Goal: Task Accomplishment & Management: Use online tool/utility

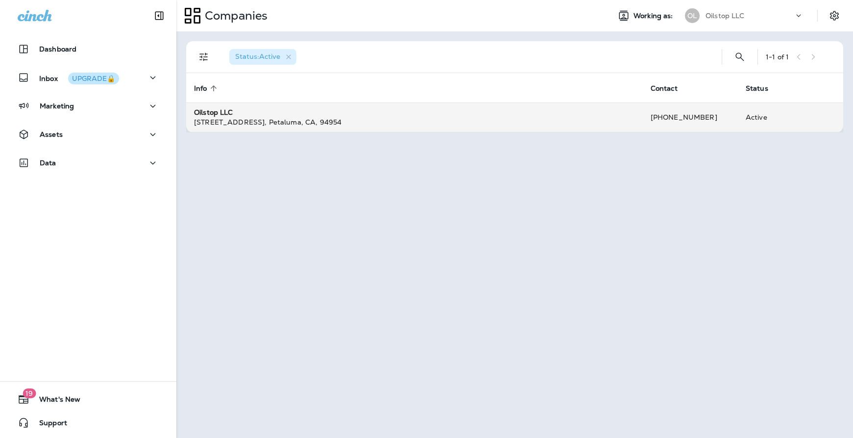
click at [338, 123] on div "[STREET_ADDRESS]" at bounding box center [414, 122] width 441 height 10
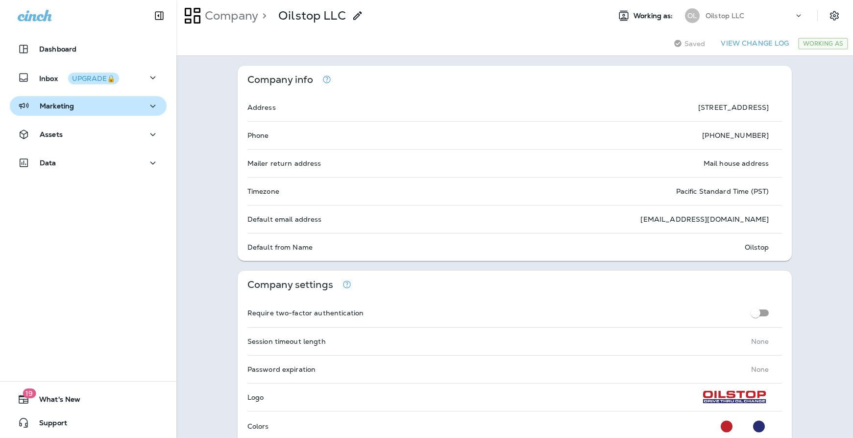
click at [73, 105] on p "Marketing" at bounding box center [57, 106] width 34 height 8
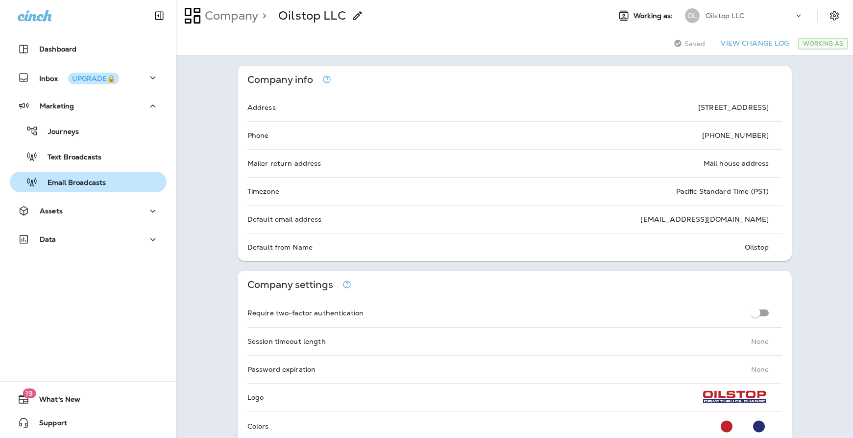
click at [86, 181] on p "Email Broadcasts" at bounding box center [72, 182] width 68 height 9
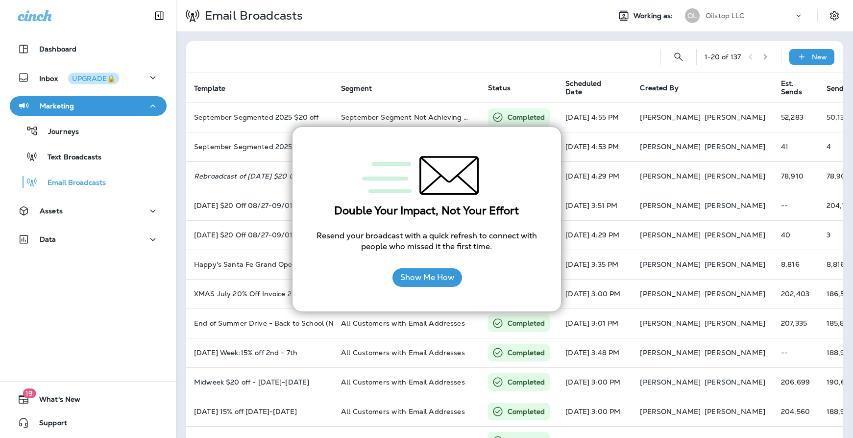
click at [511, 176] on div at bounding box center [426, 176] width 229 height 58
click at [447, 57] on div at bounding box center [423, 56] width 459 height 31
click at [361, 276] on div "Show Me How" at bounding box center [426, 277] width 229 height 28
click at [301, 281] on div "Double Your Impact, Not Your Effort Resend your broadcast with a quick refresh …" at bounding box center [427, 218] width 270 height 185
click at [301, 283] on div "Double Your Impact, Not Your Effort Resend your broadcast with a quick refresh …" at bounding box center [427, 218] width 270 height 185
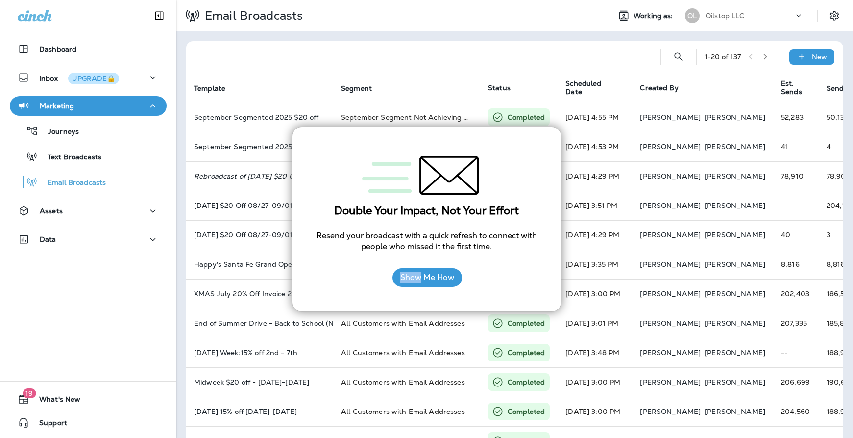
click at [301, 283] on div "Double Your Impact, Not Your Effort Resend your broadcast with a quick refresh …" at bounding box center [427, 218] width 270 height 185
click at [360, 36] on div "1 - 20 of 137 New Template Segment Status Scheduled Date Created By Est. Sends …" at bounding box center [514, 365] width 677 height 669
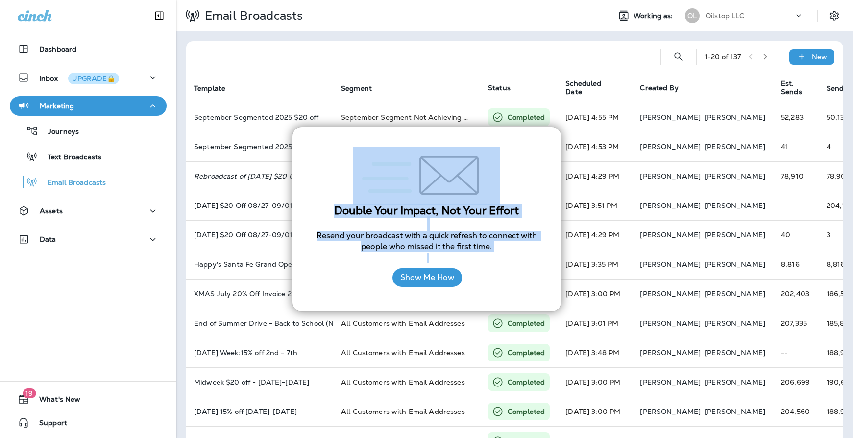
drag, startPoint x: 515, startPoint y: 297, endPoint x: 535, endPoint y: 141, distance: 157.1
click at [535, 141] on div "Double Your Impact, Not Your Effort Resend your broadcast with a quick refresh …" at bounding box center [427, 218] width 270 height 185
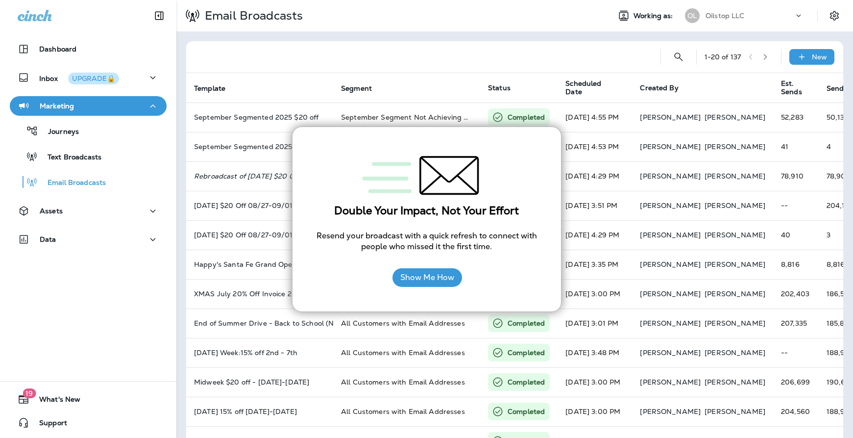
click at [539, 139] on div "Double Your Impact, Not Your Effort Resend your broadcast with a quick refresh …" at bounding box center [427, 218] width 270 height 185
click at [440, 280] on button "Show Me How" at bounding box center [428, 277] width 70 height 19
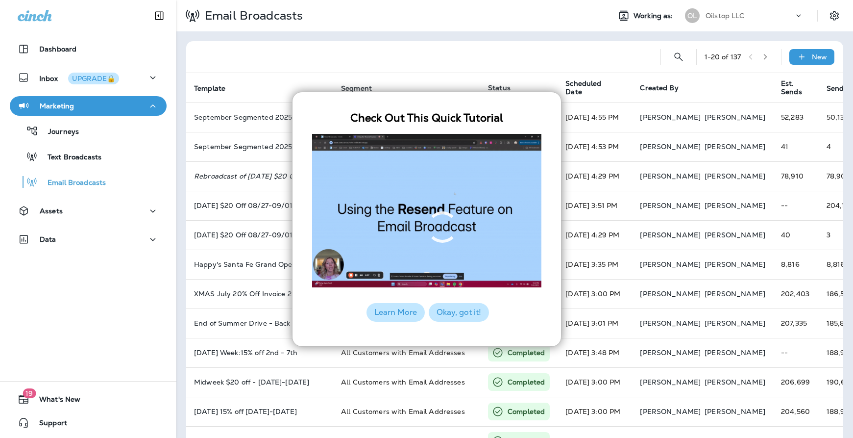
click at [452, 313] on button "Okay, got it!" at bounding box center [459, 312] width 60 height 19
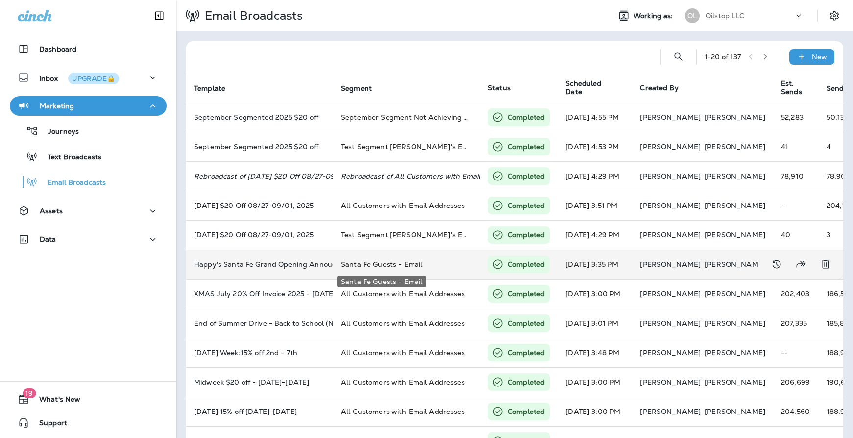
click at [375, 264] on span "Santa Fe Guests - Email" at bounding box center [381, 264] width 81 height 9
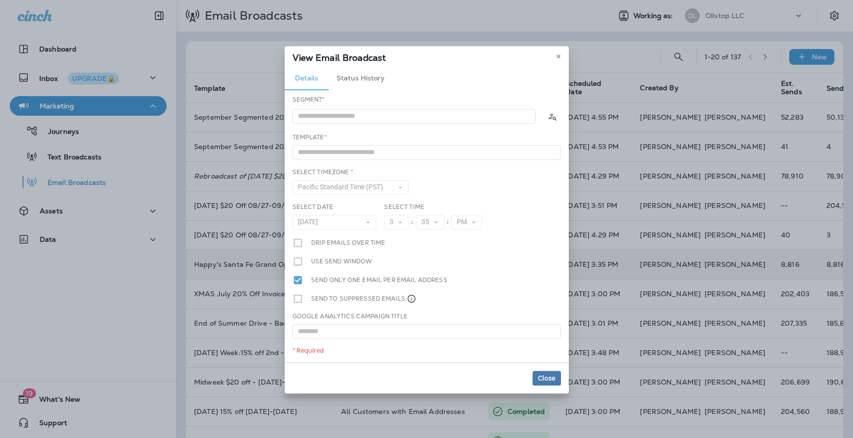
type input "**********"
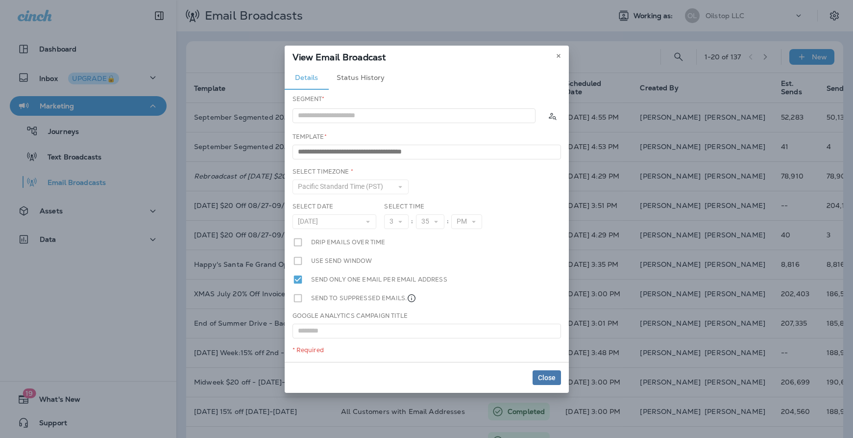
click at [355, 75] on button "Status History" at bounding box center [361, 78] width 64 height 24
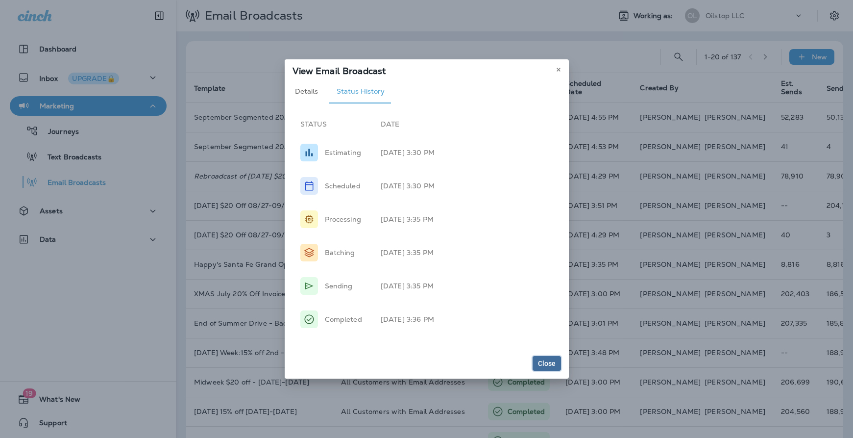
click at [548, 362] on span "Close" at bounding box center [547, 363] width 18 height 7
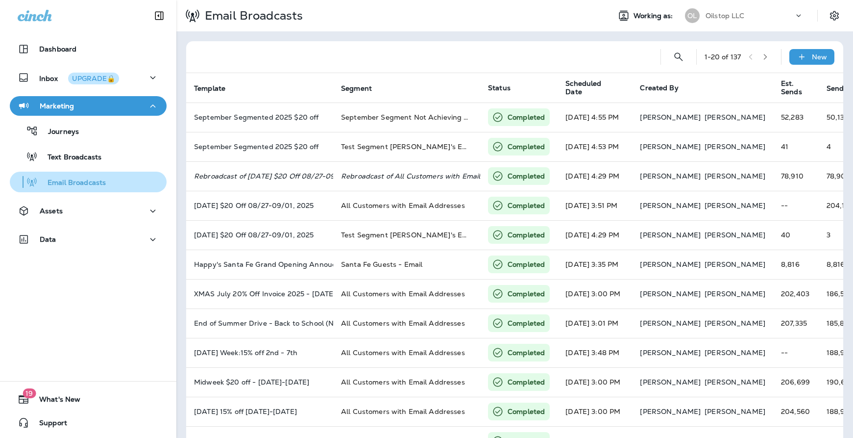
click at [95, 185] on p "Email Broadcasts" at bounding box center [72, 182] width 68 height 9
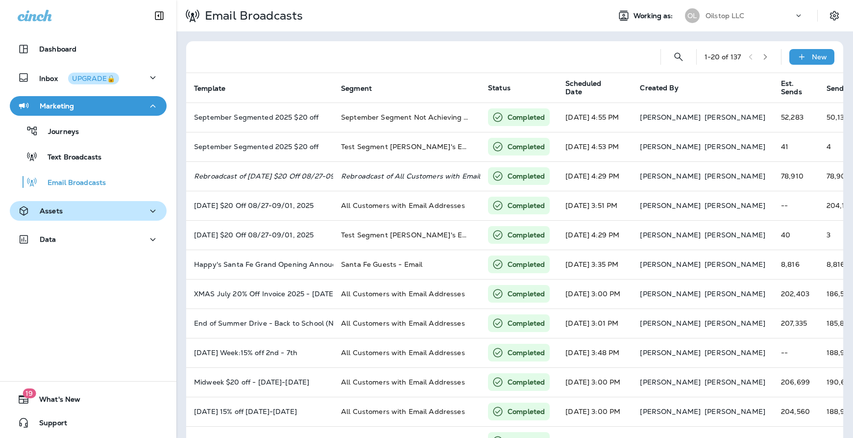
click at [120, 215] on div "Assets" at bounding box center [88, 211] width 141 height 12
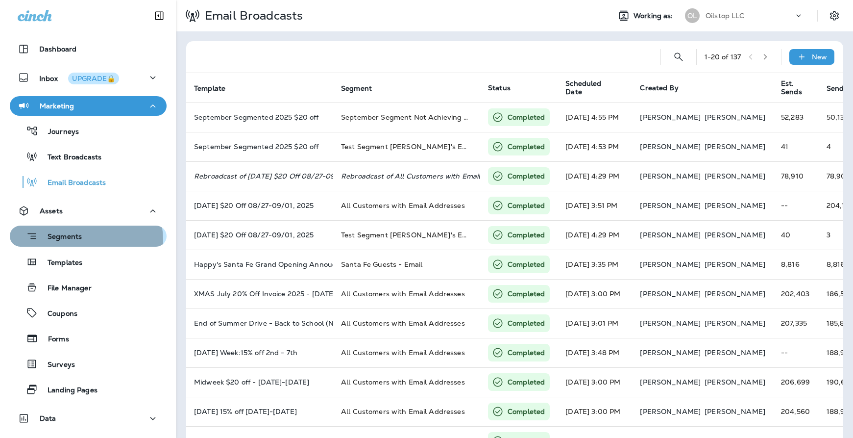
click at [82, 240] on div "Segments" at bounding box center [88, 235] width 149 height 15
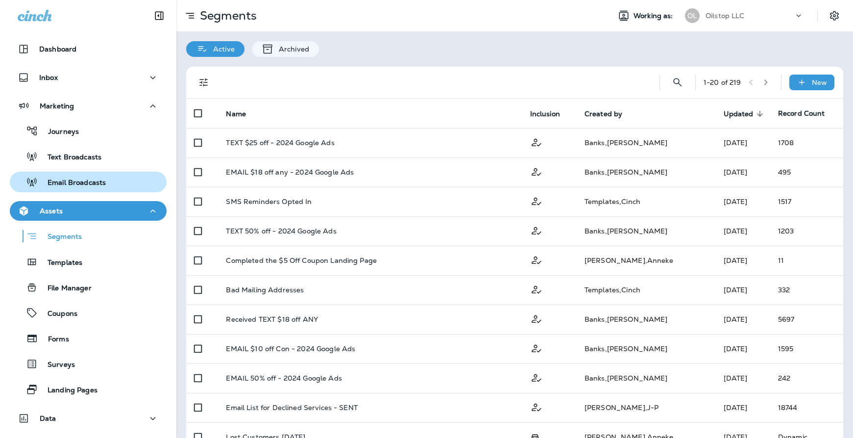
click at [89, 182] on p "Email Broadcasts" at bounding box center [72, 182] width 68 height 9
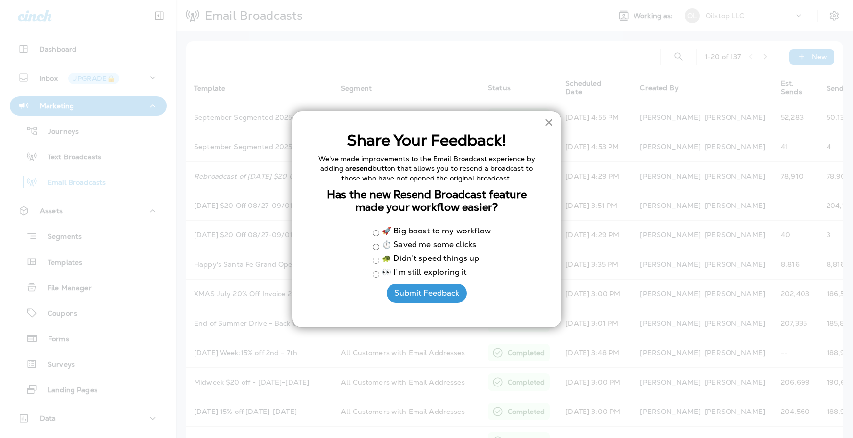
click at [550, 121] on button "×" at bounding box center [549, 122] width 9 height 16
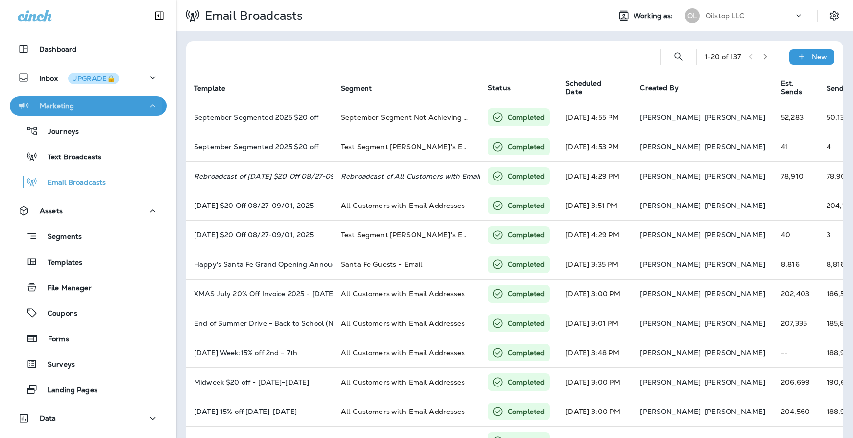
click at [57, 104] on p "Marketing" at bounding box center [57, 106] width 34 height 8
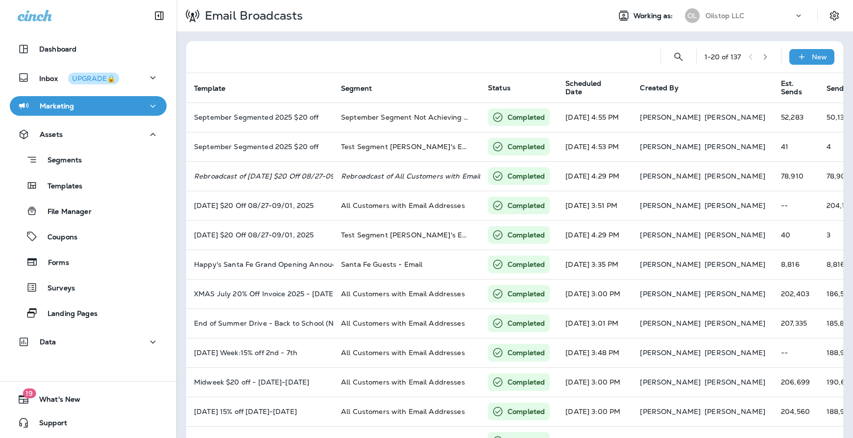
click at [57, 104] on p "Marketing" at bounding box center [57, 106] width 34 height 8
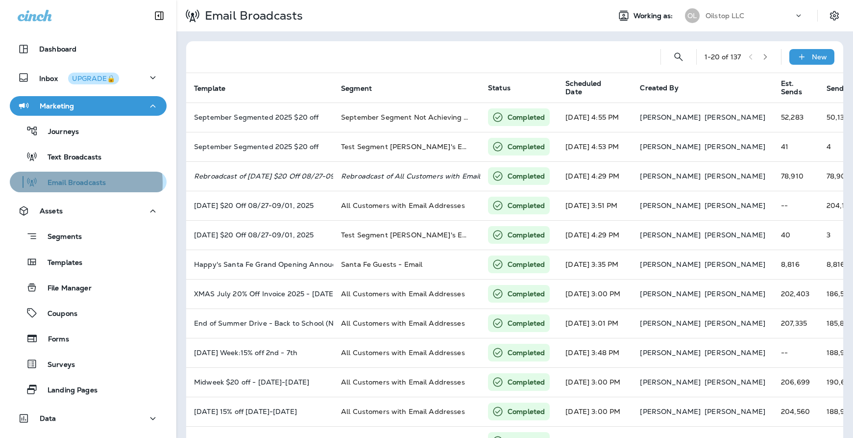
click at [74, 183] on p "Email Broadcasts" at bounding box center [72, 182] width 68 height 9
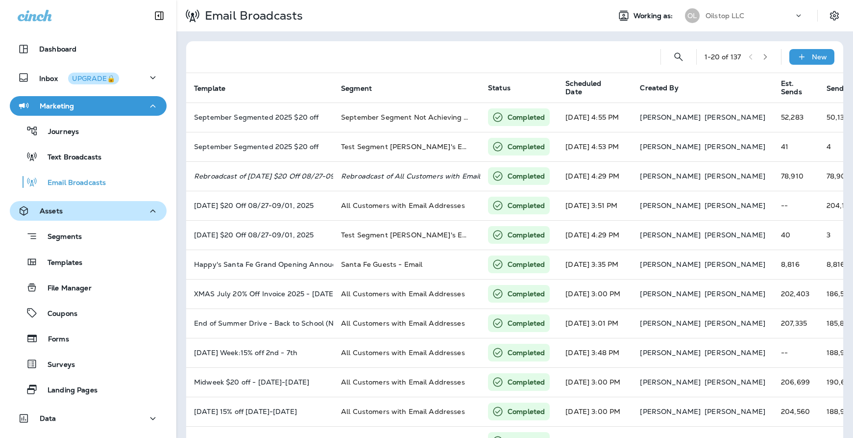
click at [146, 219] on button "Assets" at bounding box center [88, 211] width 157 height 20
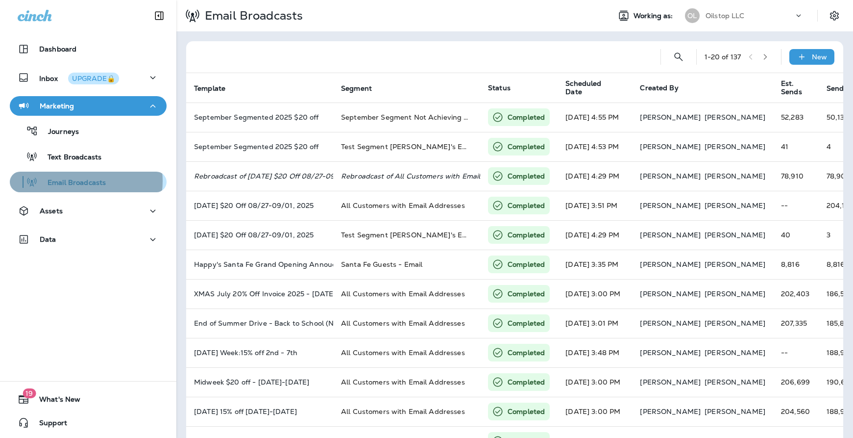
click at [83, 181] on p "Email Broadcasts" at bounding box center [72, 182] width 68 height 9
click at [796, 62] on div "New" at bounding box center [812, 57] width 45 height 16
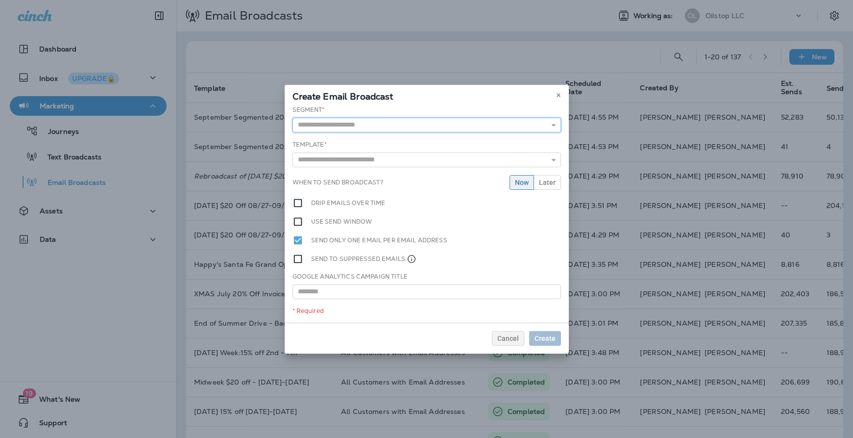
click at [359, 124] on input "text" at bounding box center [427, 125] width 269 height 15
type input "**********"
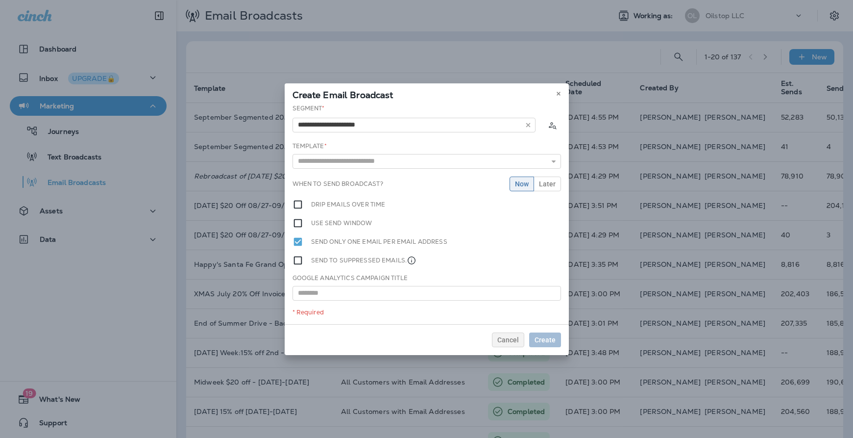
click at [373, 142] on div "**********" at bounding box center [427, 214] width 284 height 220
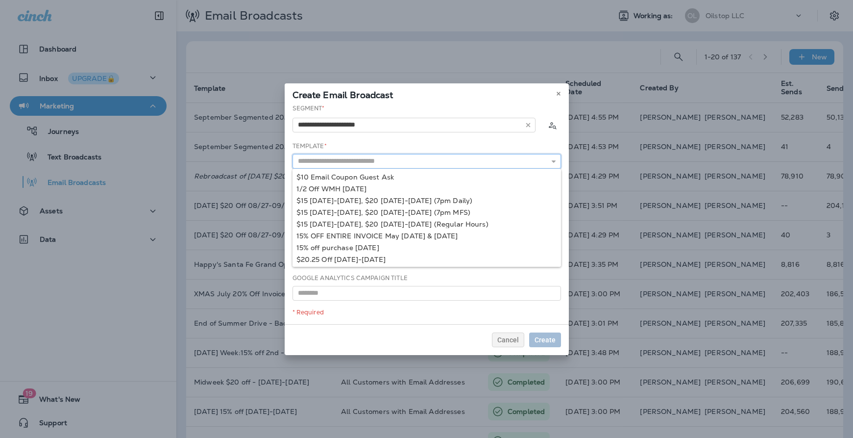
click at [387, 161] on input "text" at bounding box center [427, 161] width 269 height 15
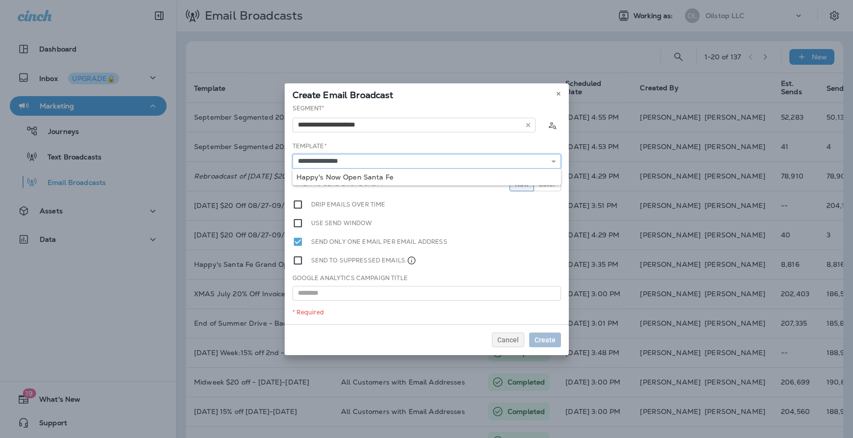
type input "**********"
click at [375, 175] on div "**********" at bounding box center [427, 214] width 284 height 220
click at [347, 297] on input "text" at bounding box center [427, 293] width 269 height 15
click at [515, 342] on span "Cancel" at bounding box center [508, 339] width 22 height 7
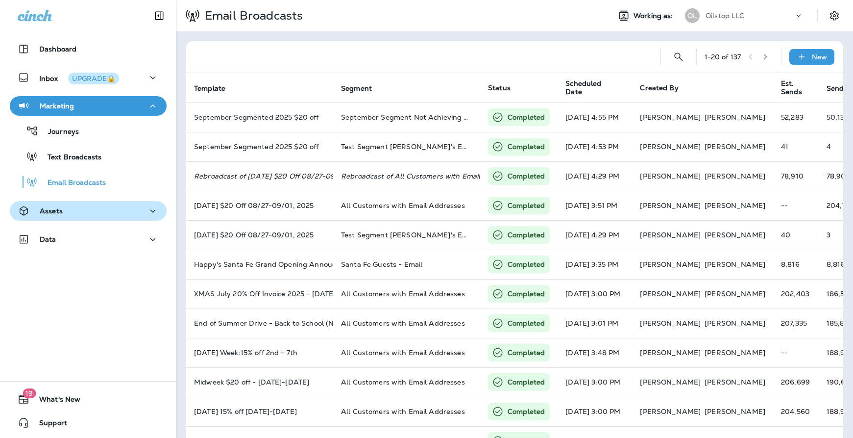
click at [85, 210] on div "Assets" at bounding box center [88, 211] width 141 height 12
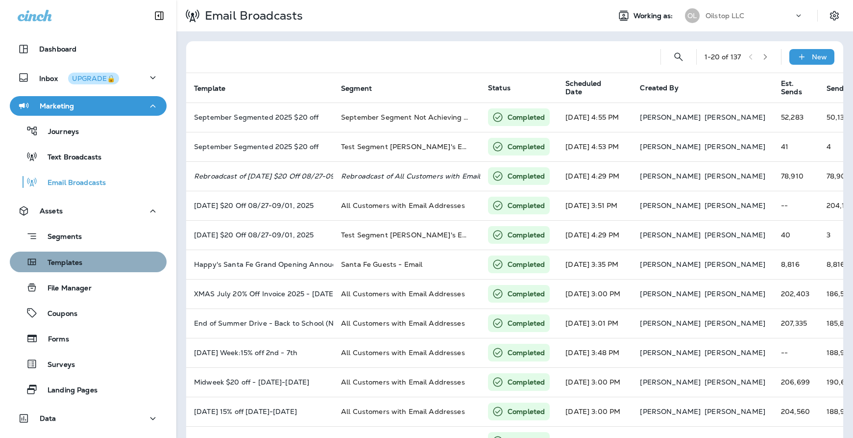
click at [105, 259] on div "Templates" at bounding box center [88, 261] width 149 height 15
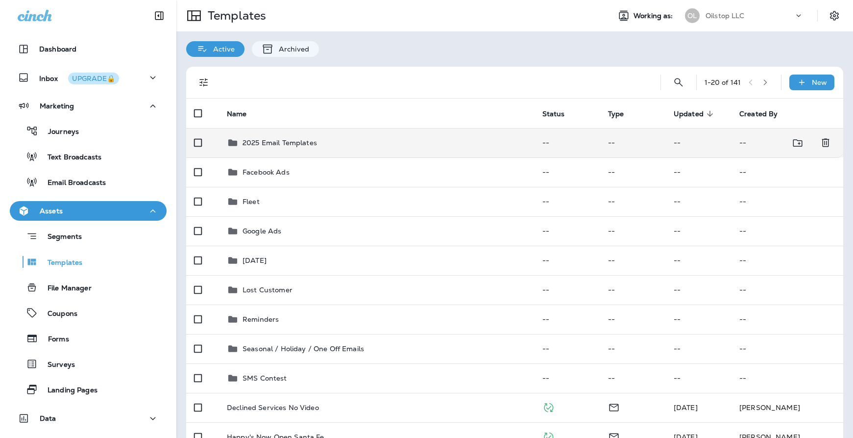
click at [275, 147] on p "2025 Email Templates" at bounding box center [280, 143] width 74 height 8
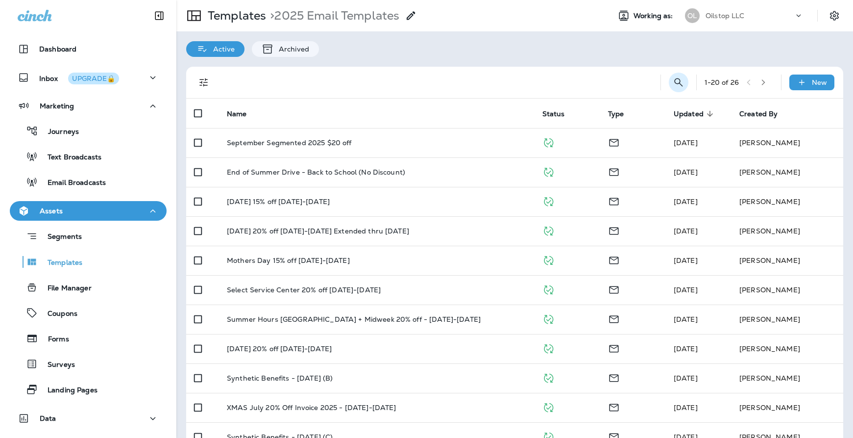
click at [673, 84] on icon "Search Templates" at bounding box center [679, 82] width 12 height 12
type input "*"
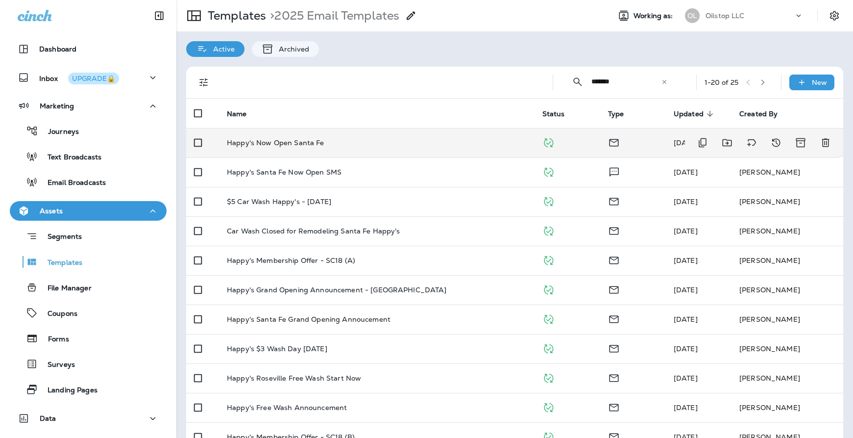
type input "*******"
click at [285, 143] on p "Happy's Now Open Santa Fe" at bounding box center [276, 143] width 98 height 8
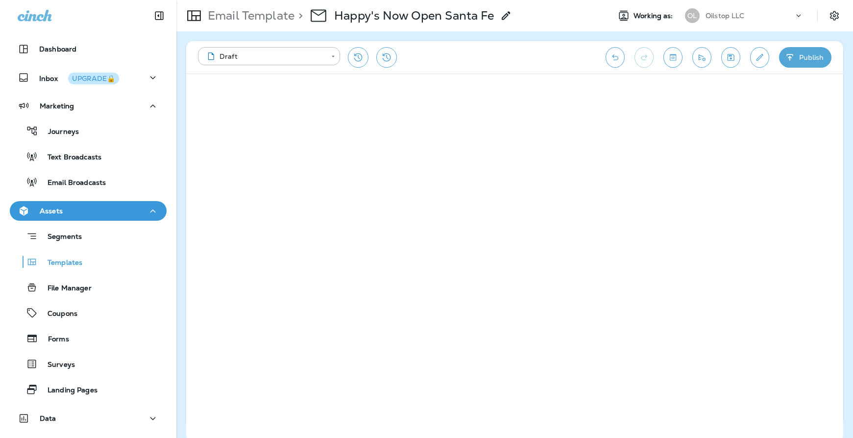
click at [808, 55] on button "Publish" at bounding box center [805, 57] width 52 height 21
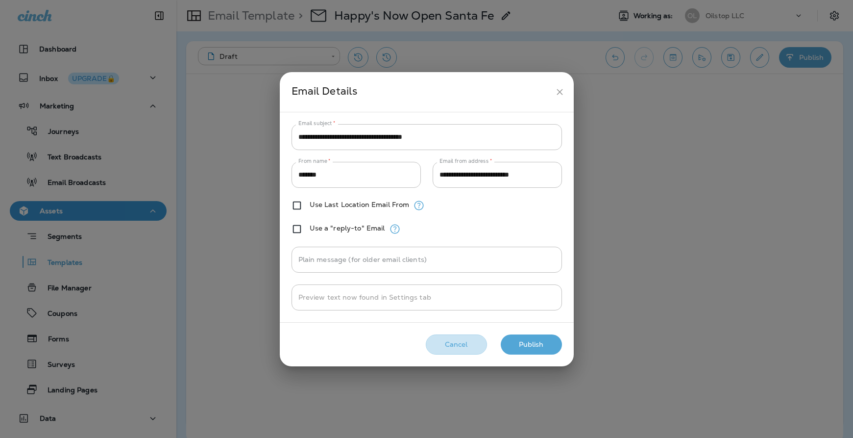
click at [454, 347] on button "Cancel" at bounding box center [456, 344] width 61 height 20
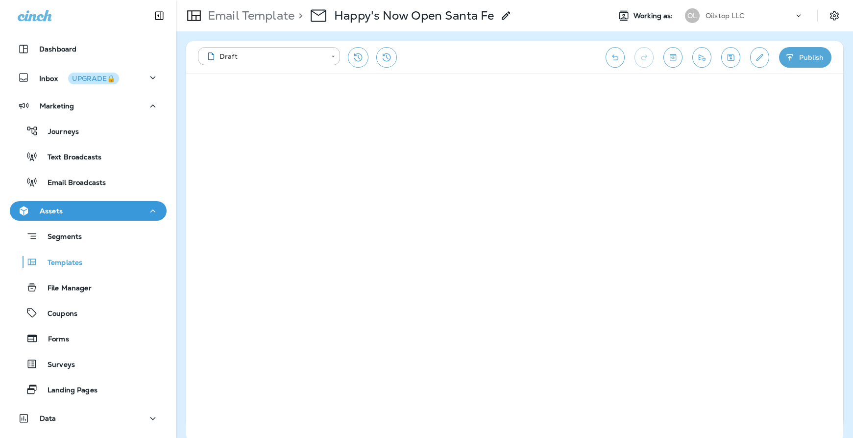
click at [502, 12] on icon at bounding box center [506, 16] width 12 height 12
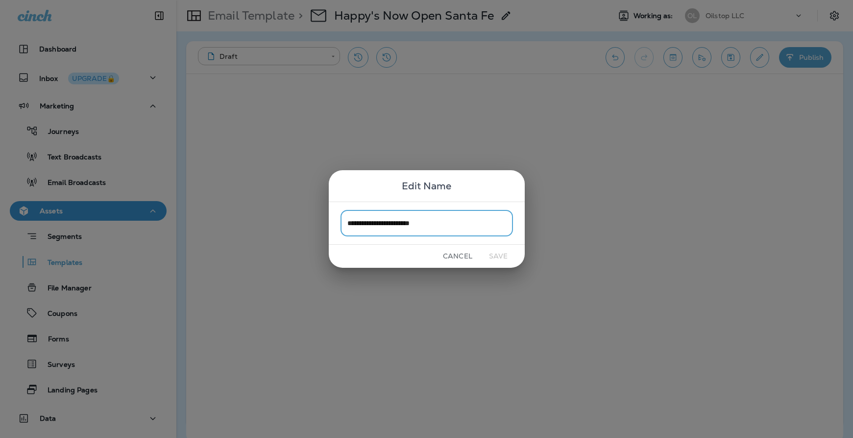
click at [504, 257] on div "Cancel Save" at bounding box center [427, 256] width 196 height 23
click at [438, 125] on div "**********" at bounding box center [426, 219] width 853 height 438
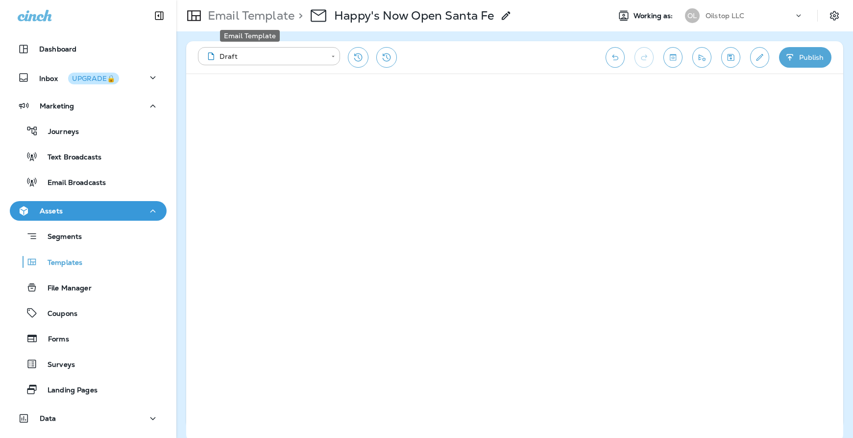
click at [233, 14] on p "Email Template" at bounding box center [249, 15] width 91 height 15
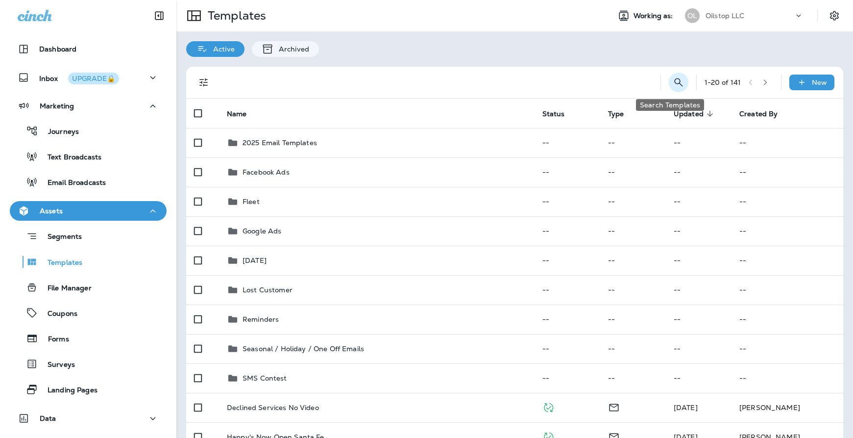
click at [673, 78] on icon "Search Templates" at bounding box center [679, 82] width 12 height 12
click at [632, 88] on input "text" at bounding box center [635, 82] width 87 height 26
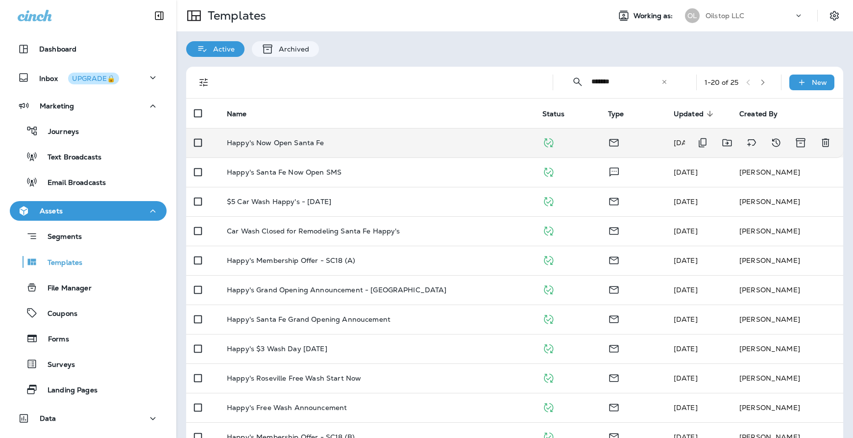
type input "*******"
click at [292, 146] on p "Happy's Now Open Santa Fe" at bounding box center [276, 143] width 98 height 8
